Goal: Information Seeking & Learning: Learn about a topic

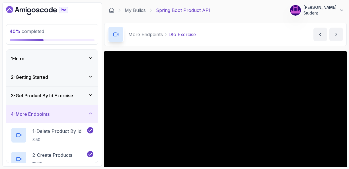
scroll to position [34, 0]
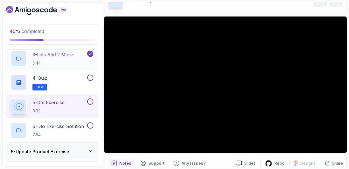
click at [62, 52] on p "3 - Lets Add 2 More Constructors" at bounding box center [59, 54] width 54 height 7
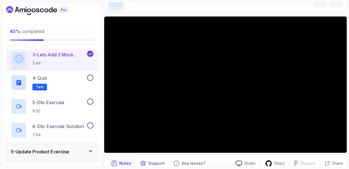
click at [60, 101] on p "5 - Dto Exercise" at bounding box center [48, 102] width 32 height 7
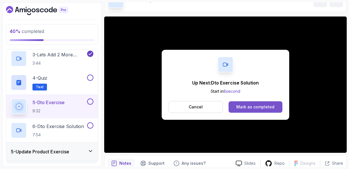
click at [253, 107] on div "Mark as completed" at bounding box center [256, 107] width 38 height 6
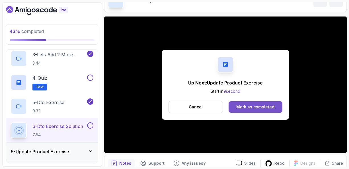
click at [244, 107] on div "Mark as completed" at bounding box center [256, 107] width 38 height 6
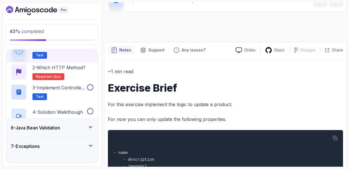
scroll to position [33, 0]
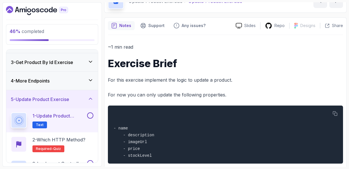
click at [310, 68] on h1 "Exercise Brief" at bounding box center [225, 63] width 235 height 11
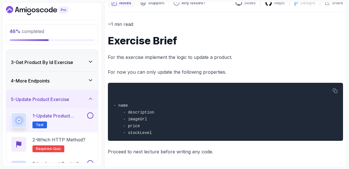
scroll to position [57, 0]
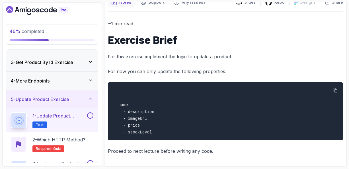
click at [296, 42] on h1 "Exercise Brief" at bounding box center [225, 39] width 235 height 11
click at [76, 141] on p "2 - Which HTTP Method?" at bounding box center [58, 140] width 53 height 7
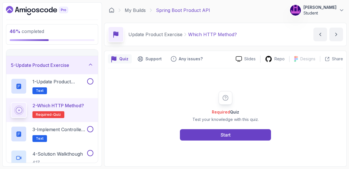
scroll to position [79, 0]
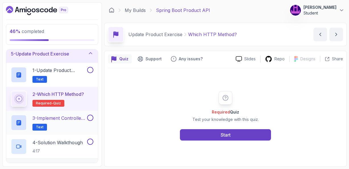
click at [70, 117] on p "3 - Implement Controller and Service" at bounding box center [59, 118] width 54 height 7
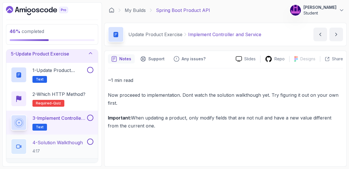
click at [69, 143] on p "4 - Solution Walkthough" at bounding box center [57, 142] width 50 height 7
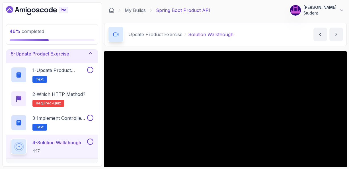
click at [292, 46] on div "Update Product Exercise Solution Walkthough Solution Walkthough by [PERSON_NAME]" at bounding box center [225, 34] width 243 height 23
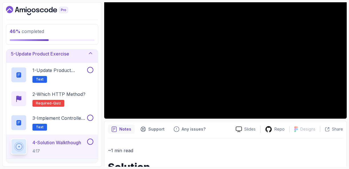
scroll to position [57, 0]
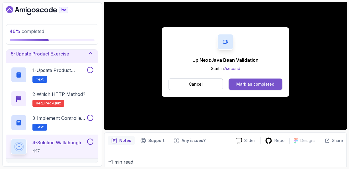
click at [254, 85] on div "Mark as completed" at bounding box center [256, 85] width 38 height 6
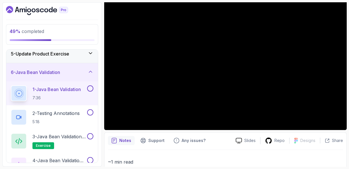
click at [60, 87] on p "1 - Java Bean Validation" at bounding box center [56, 89] width 48 height 7
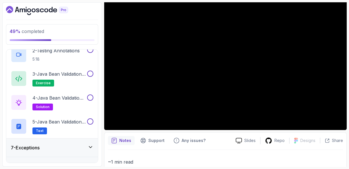
scroll to position [153, 0]
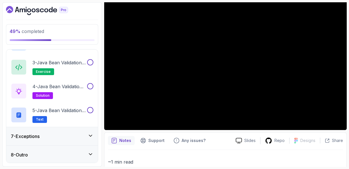
click at [90, 134] on icon at bounding box center [91, 136] width 6 height 6
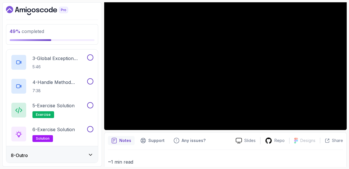
scroll to position [177, 0]
click at [91, 154] on icon at bounding box center [91, 155] width 6 height 6
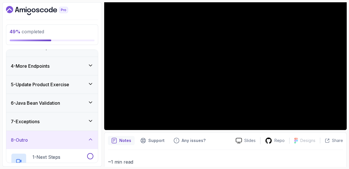
scroll to position [48, 0]
click at [217, 139] on div "Notes Support Any issues?" at bounding box center [169, 140] width 123 height 9
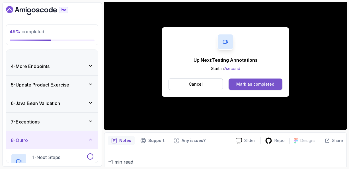
click at [251, 82] on div "Mark as completed" at bounding box center [256, 85] width 38 height 6
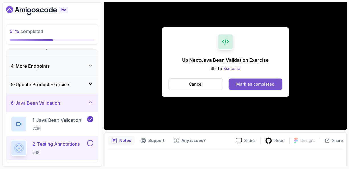
click at [253, 82] on div "Mark as completed" at bounding box center [256, 85] width 38 height 6
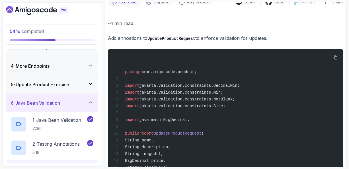
click at [285, 37] on p "Add annoations to UpdateProductRequest to enforce validation for updates." at bounding box center [225, 38] width 235 height 8
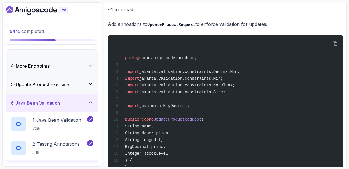
scroll to position [60, 0]
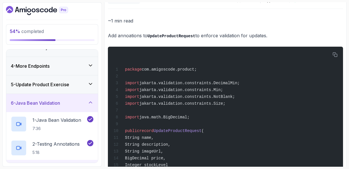
click at [74, 161] on div "3 - Java Bean Validation Exercise exercise" at bounding box center [52, 172] width 92 height 24
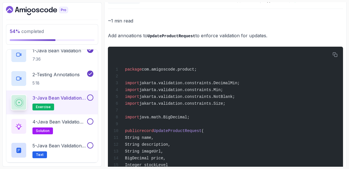
scroll to position [117, 0]
